Goal: Task Accomplishment & Management: Manage account settings

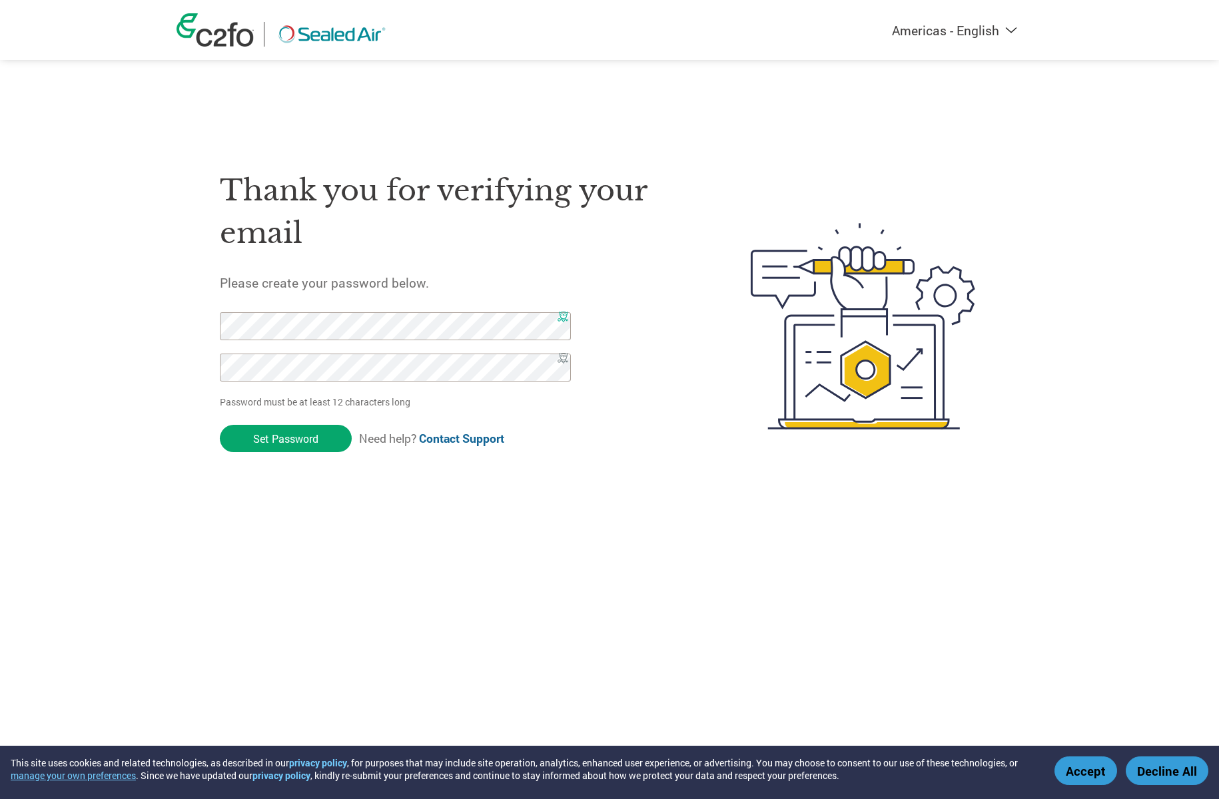
click at [563, 315] on x-icon-esh5e at bounding box center [562, 317] width 11 height 11
click at [563, 316] on x-icon-esh5e at bounding box center [562, 317] width 11 height 11
click at [560, 318] on x-icon-esh5e at bounding box center [562, 317] width 11 height 11
click at [563, 317] on x-icon-esh5e at bounding box center [562, 317] width 11 height 11
click at [636, 392] on div "Thank you for verifying your email Please create your password below. Password …" at bounding box center [454, 326] width 468 height 353
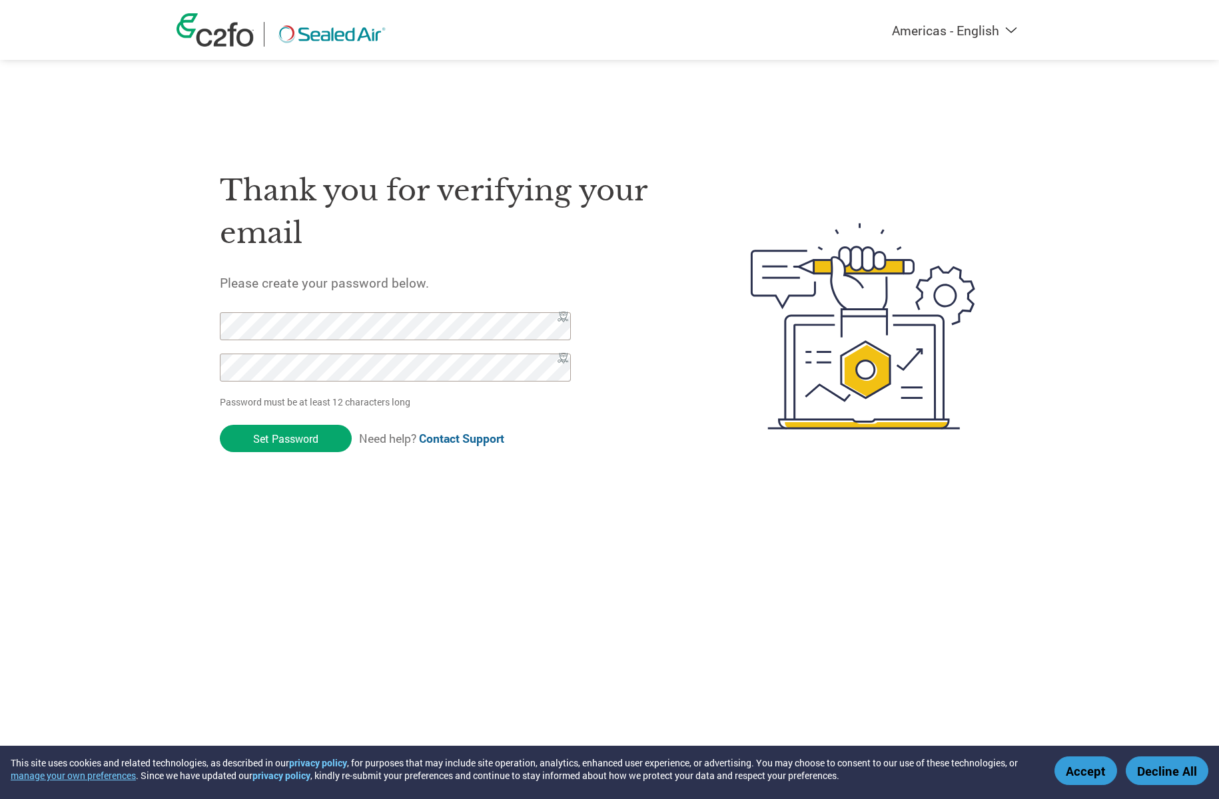
click at [1078, 773] on button "Accept" at bounding box center [1085, 771] width 63 height 29
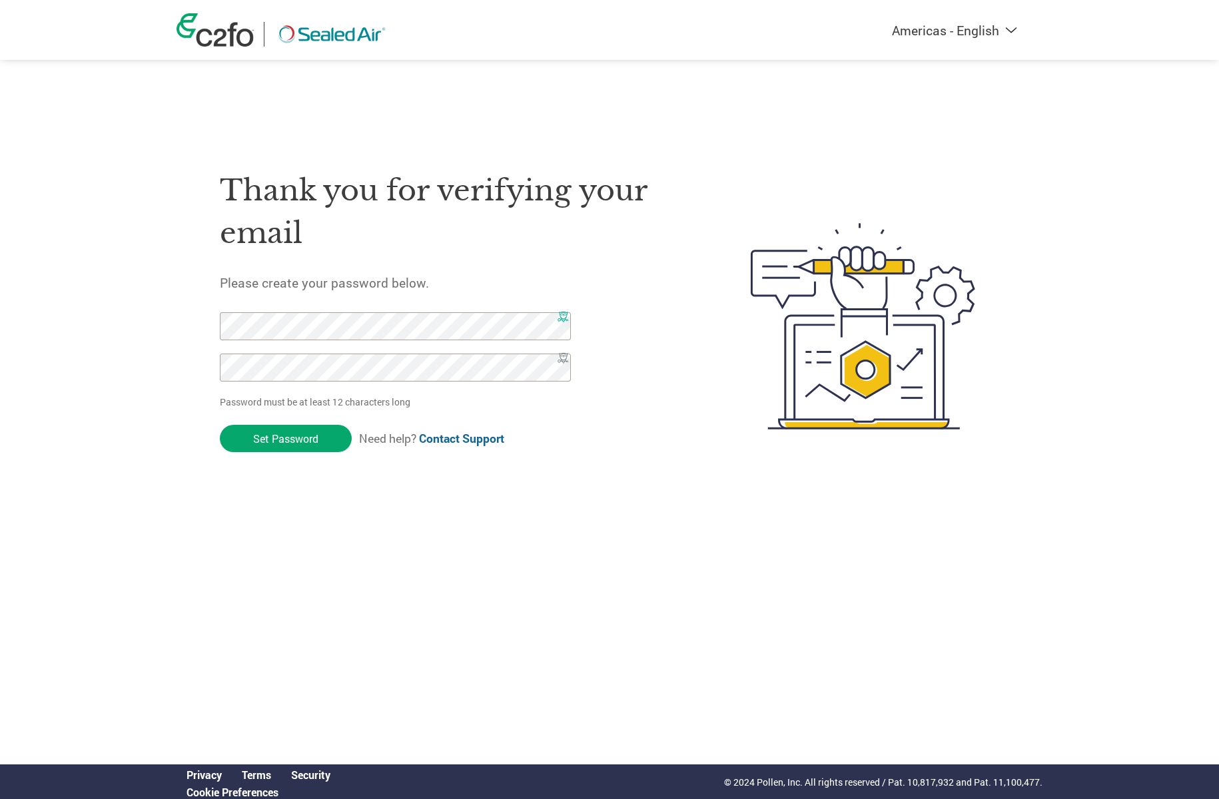
click at [561, 316] on x-icon-esh5e at bounding box center [562, 317] width 11 height 11
click at [275, 425] on input "Set Password" at bounding box center [286, 438] width 132 height 27
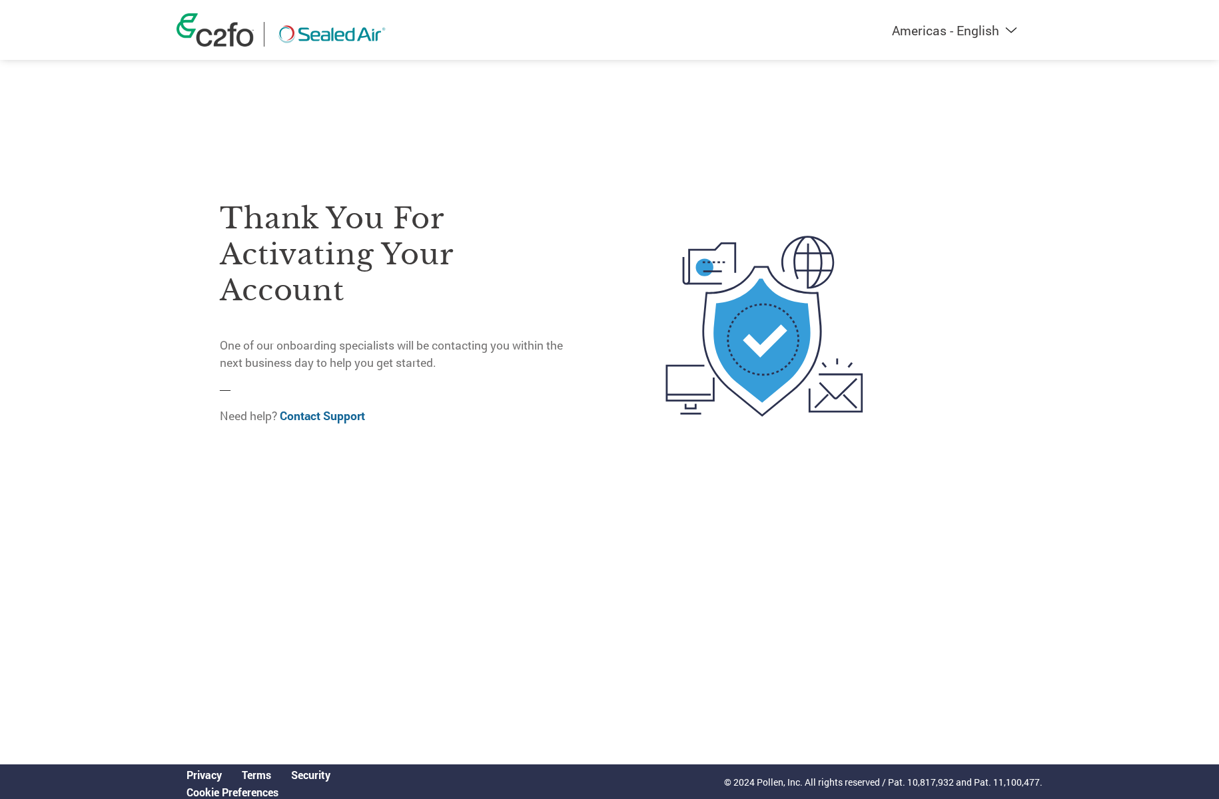
click at [563, 199] on div "Thank you for activating your account One of our onboarding specialists will be…" at bounding box center [399, 304] width 359 height 265
click at [507, 241] on h3 "Thank you for activating your account" at bounding box center [399, 254] width 359 height 108
